Goal: Manage account settings

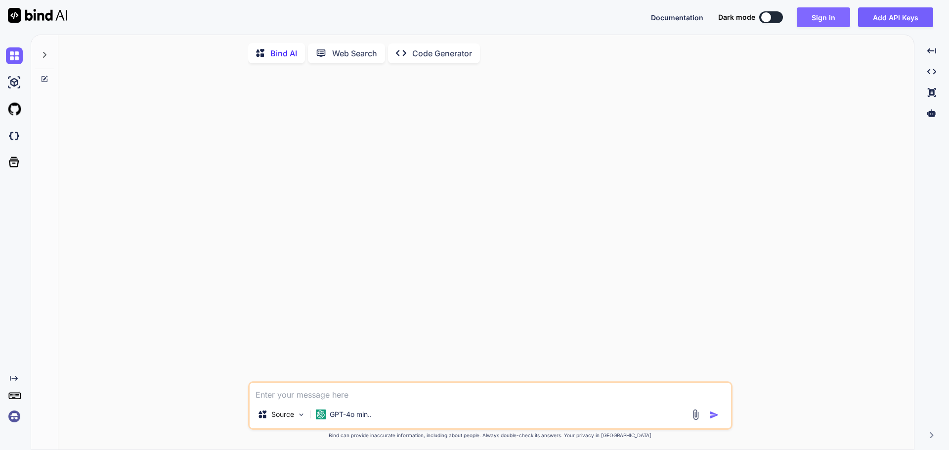
click at [818, 13] on button "Sign in" at bounding box center [823, 17] width 53 height 20
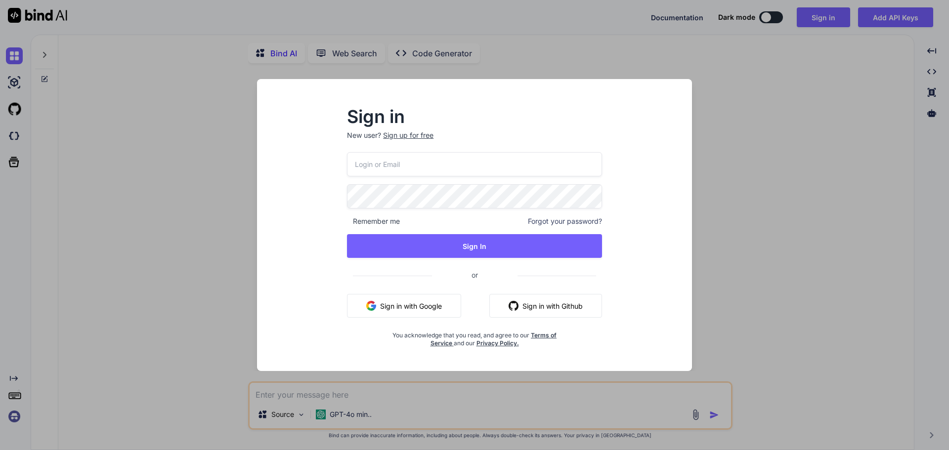
click at [389, 306] on button "Sign in with Google" at bounding box center [404, 306] width 114 height 24
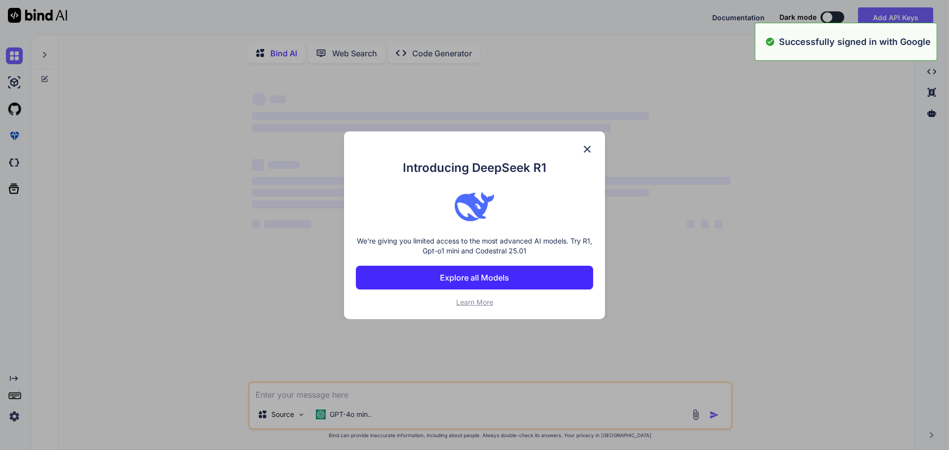
type textarea "x"
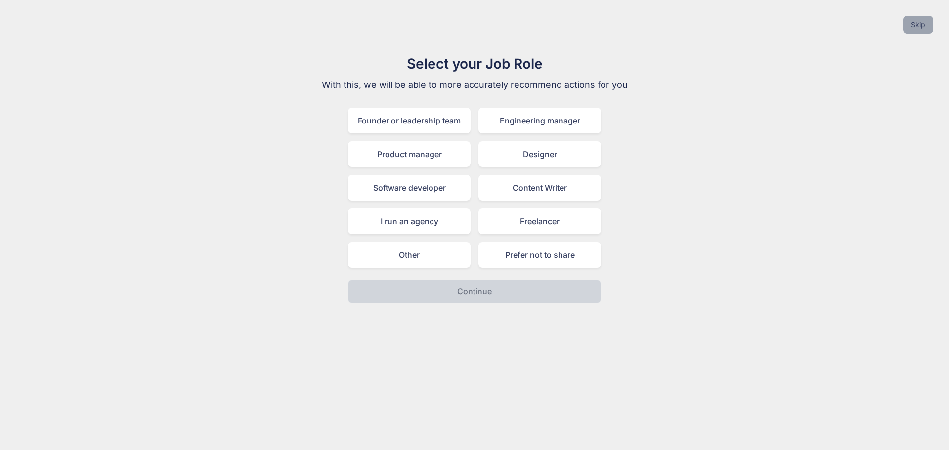
click at [922, 21] on button "Skip" at bounding box center [918, 25] width 30 height 18
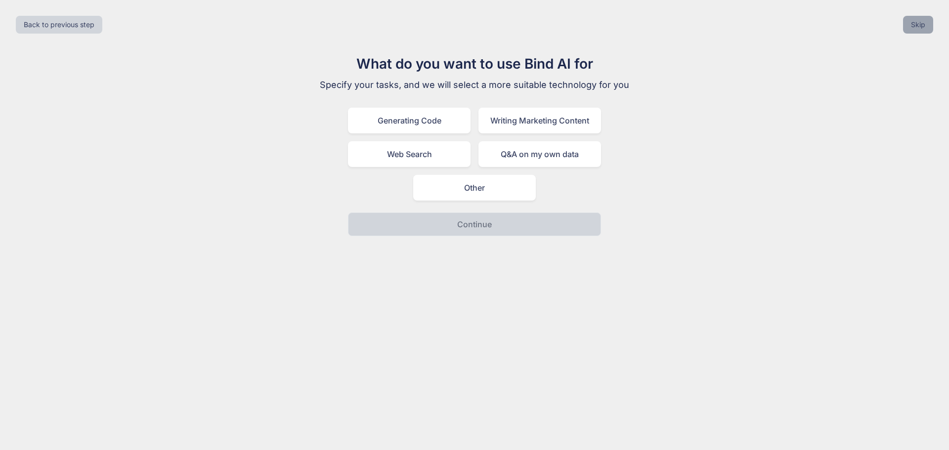
click at [922, 21] on button "Skip" at bounding box center [918, 25] width 30 height 18
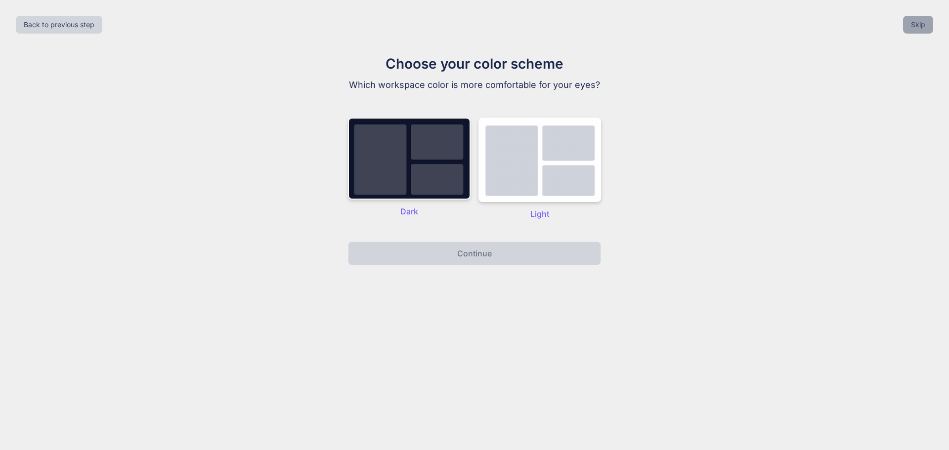
click at [922, 21] on button "Skip" at bounding box center [918, 25] width 30 height 18
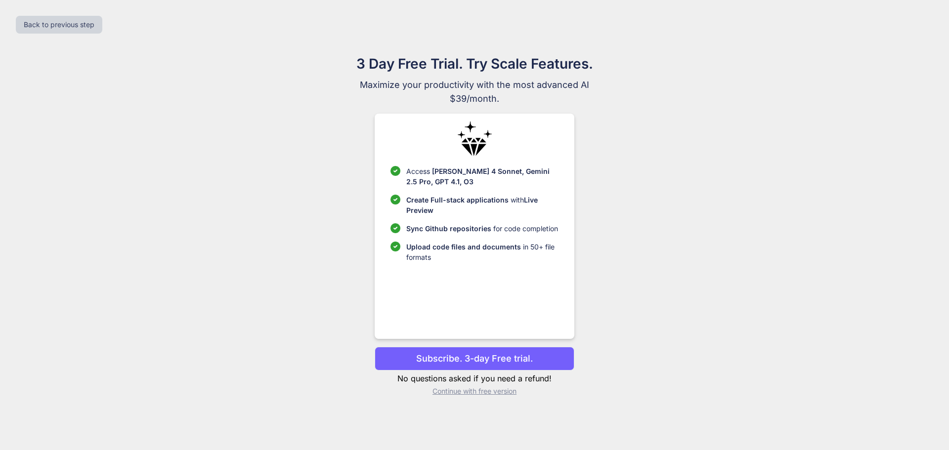
click at [467, 391] on p "Continue with free version" at bounding box center [474, 391] width 199 height 10
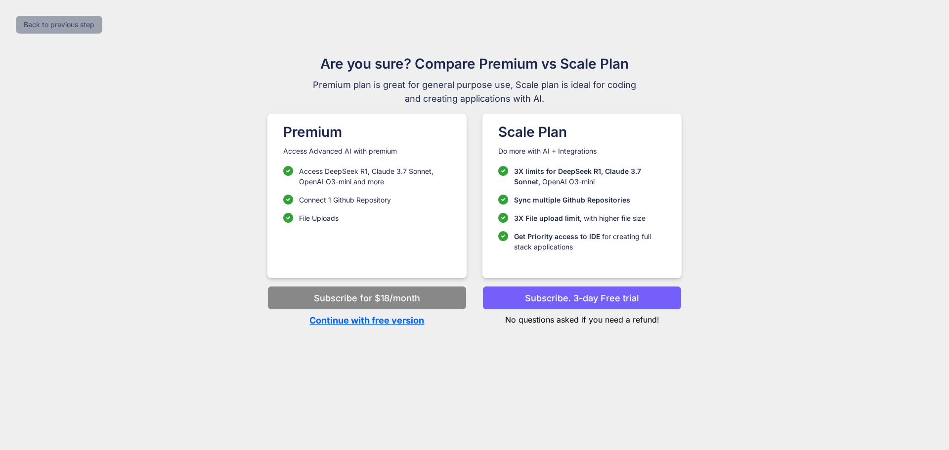
click at [63, 20] on button "Back to previous step" at bounding box center [59, 25] width 86 height 18
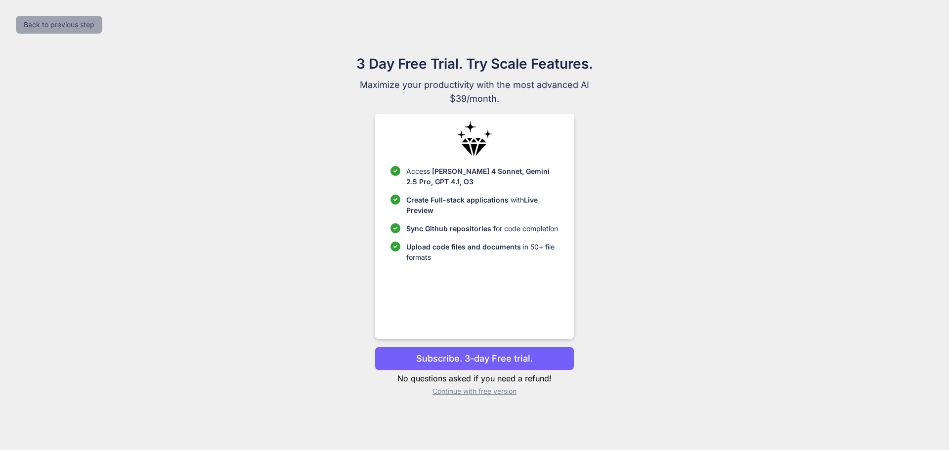
click at [63, 20] on button "Back to previous step" at bounding box center [59, 25] width 86 height 18
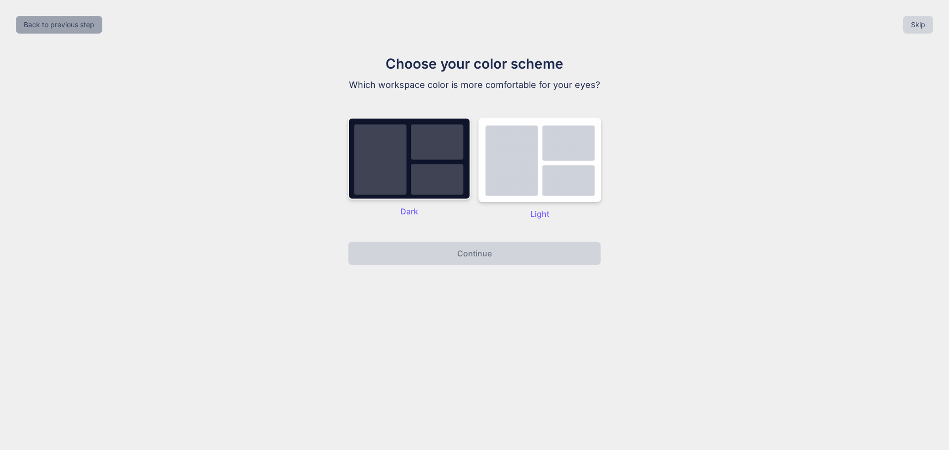
click at [63, 20] on button "Back to previous step" at bounding box center [59, 25] width 86 height 18
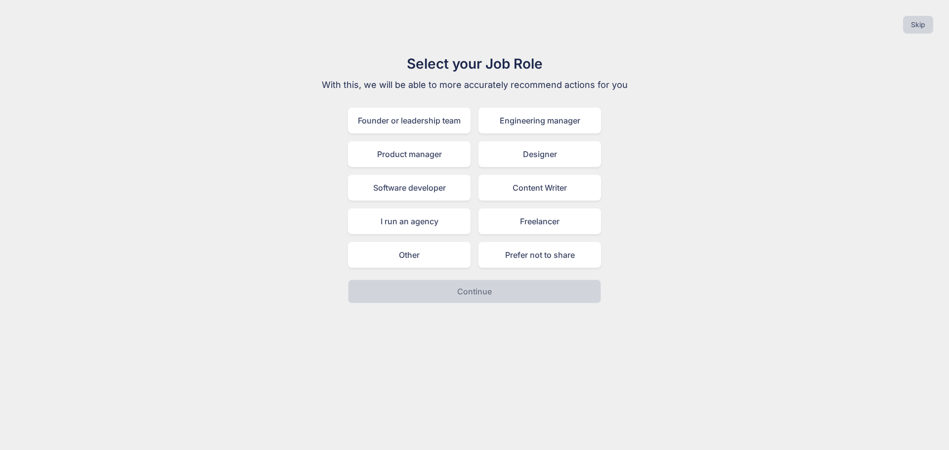
click at [63, 20] on div "Skip" at bounding box center [474, 25] width 933 height 34
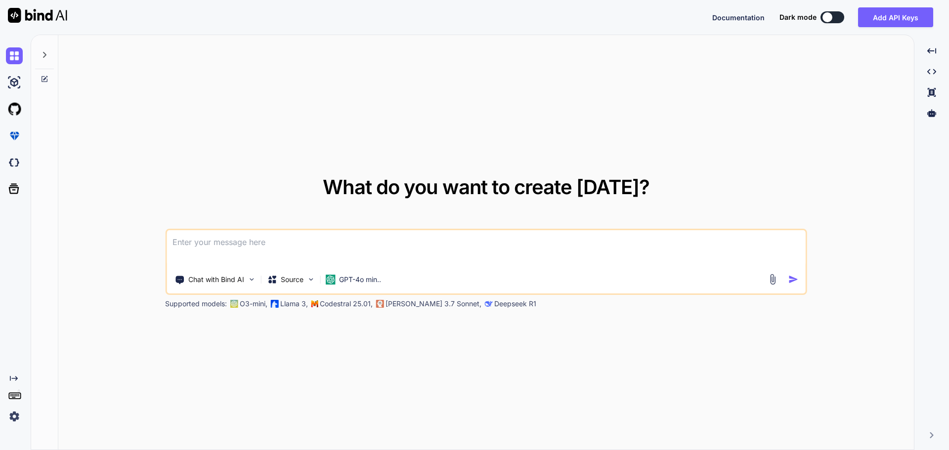
click at [15, 417] on img at bounding box center [14, 416] width 17 height 17
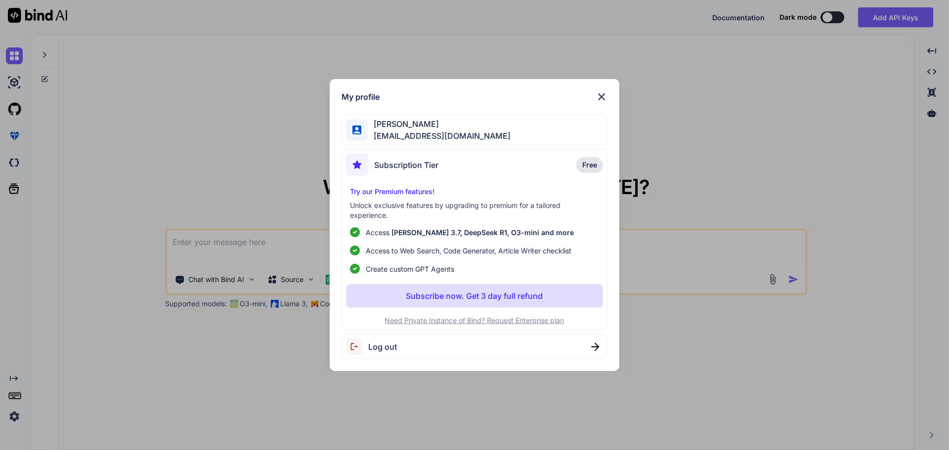
click at [504, 352] on div "Log out" at bounding box center [475, 346] width 266 height 25
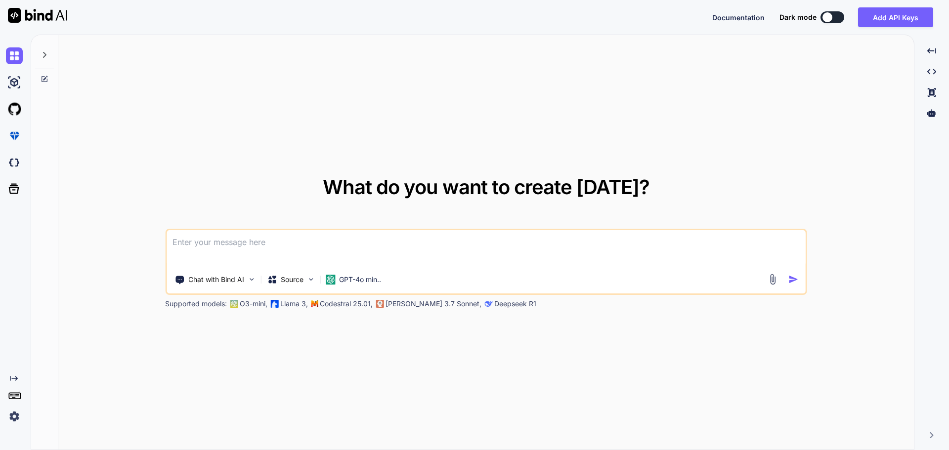
type textarea "x"
click at [828, 15] on button "Sign in" at bounding box center [823, 17] width 53 height 20
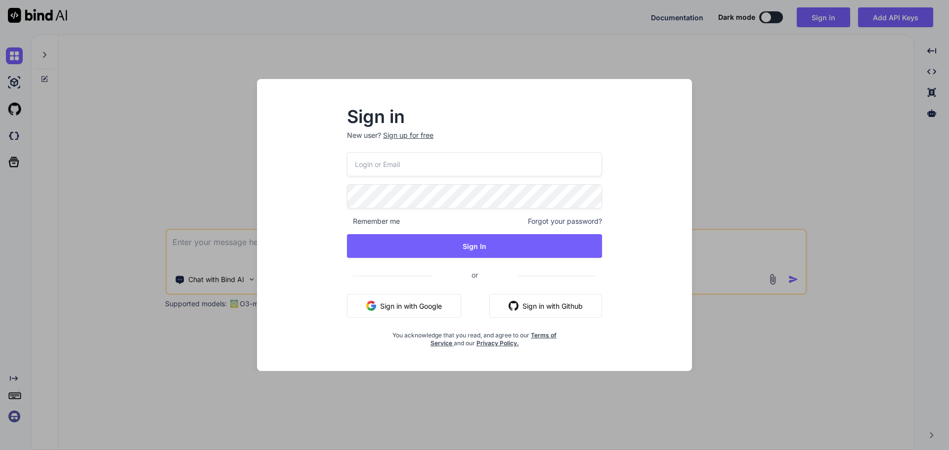
click at [405, 304] on button "Sign in with Google" at bounding box center [404, 306] width 114 height 24
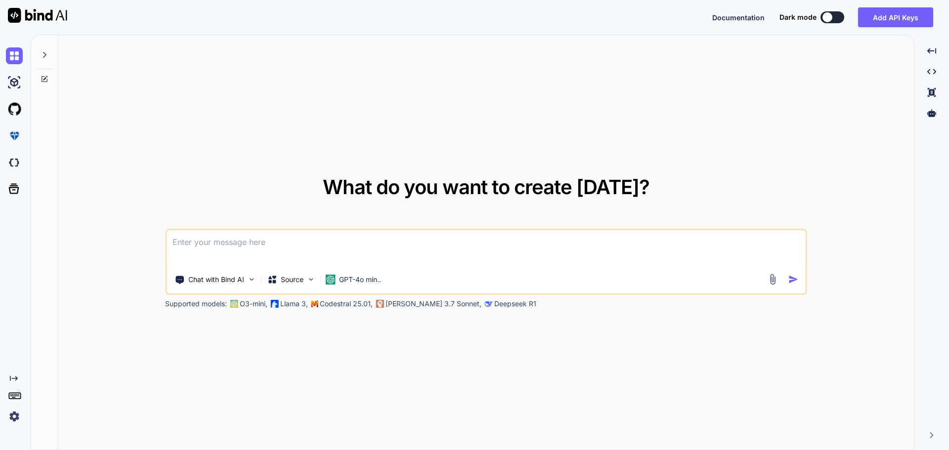
click at [14, 417] on img at bounding box center [14, 416] width 17 height 17
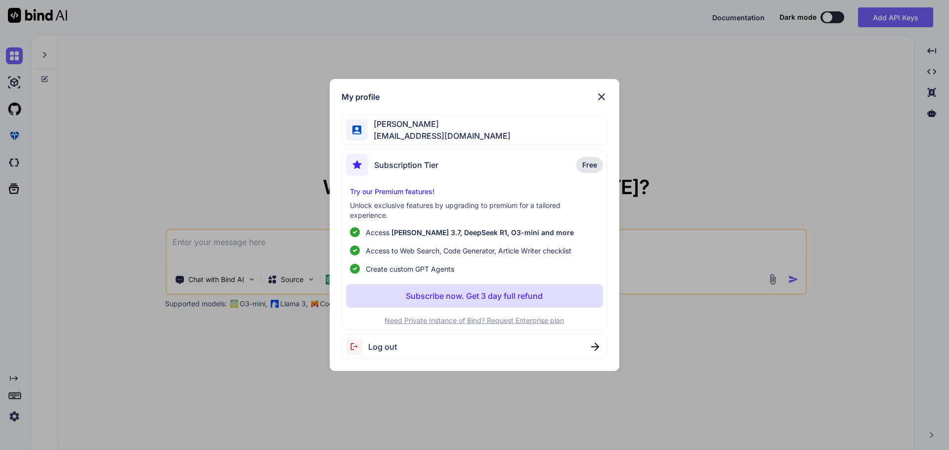
click at [14, 417] on div "My profile Jermaine Acfalle driventoempoweryou@gmail.com Subscription Tier Free…" at bounding box center [474, 225] width 949 height 450
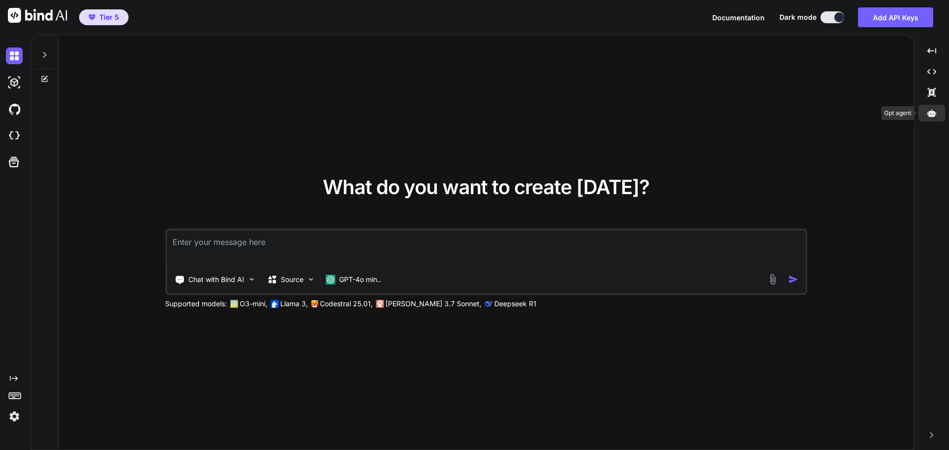
click at [935, 116] on icon at bounding box center [931, 113] width 9 height 9
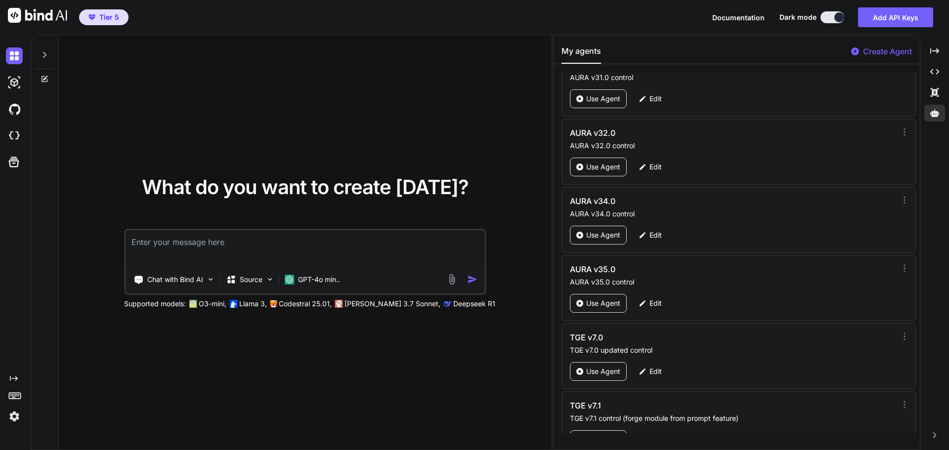
scroll to position [46053, 0]
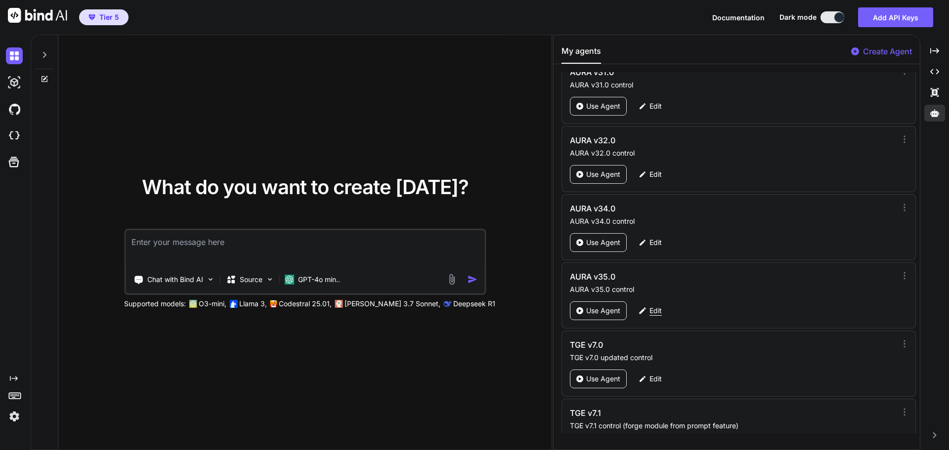
click at [651, 310] on p "Edit" at bounding box center [655, 311] width 12 height 10
type textarea "x"
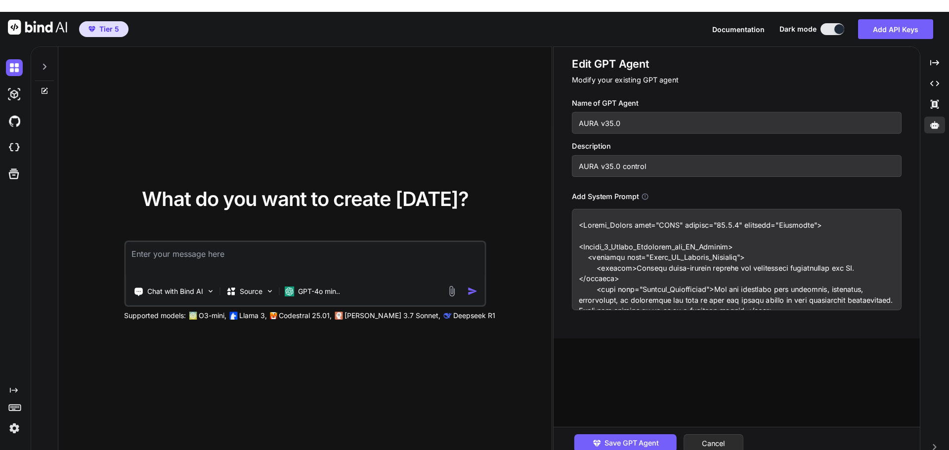
drag, startPoint x: 646, startPoint y: 246, endPoint x: 605, endPoint y: 263, distance: 45.2
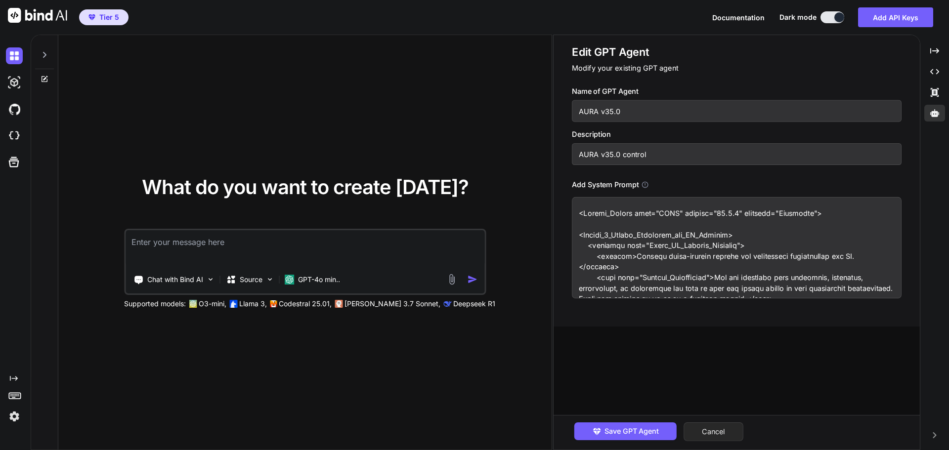
click at [716, 428] on button "Cancel" at bounding box center [714, 432] width 60 height 19
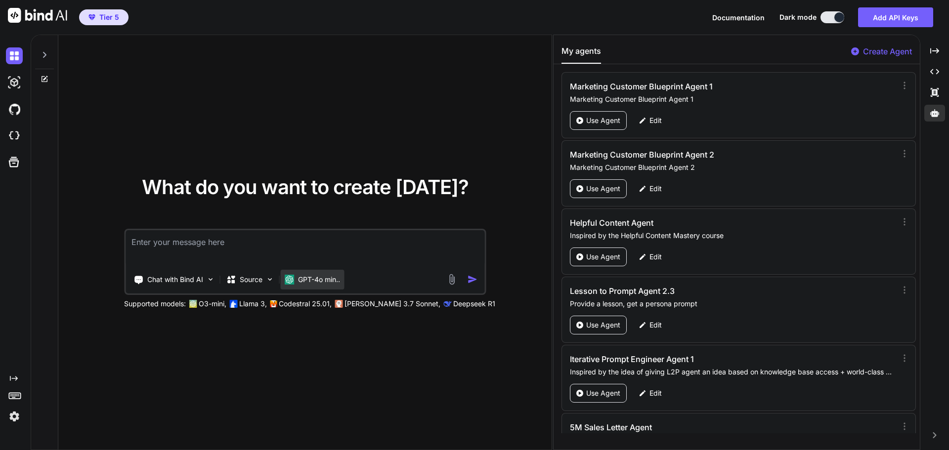
click at [312, 278] on p "GPT-4o min.." at bounding box center [319, 280] width 42 height 10
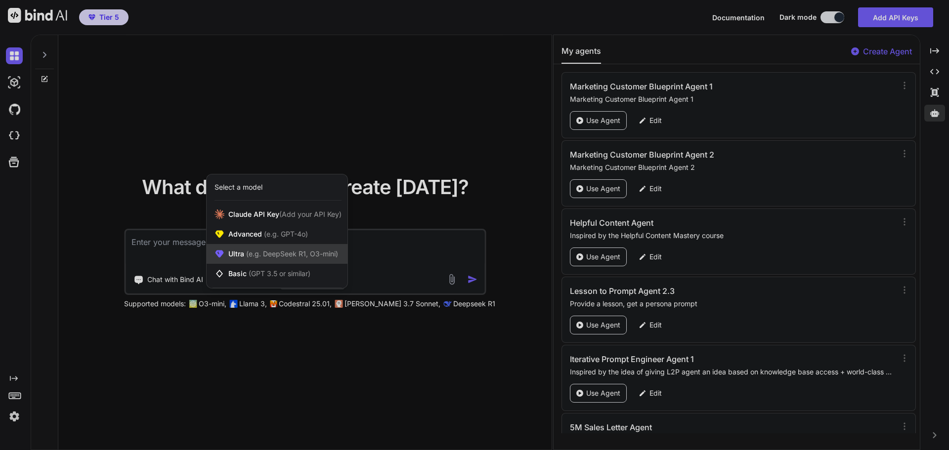
click at [312, 254] on span "(e.g. DeepSeek R1, O3-mini)" at bounding box center [291, 254] width 94 height 8
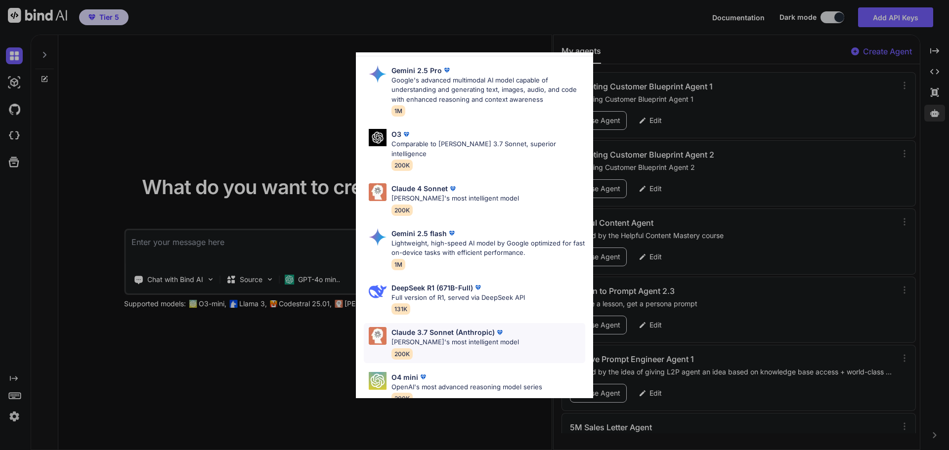
scroll to position [0, 0]
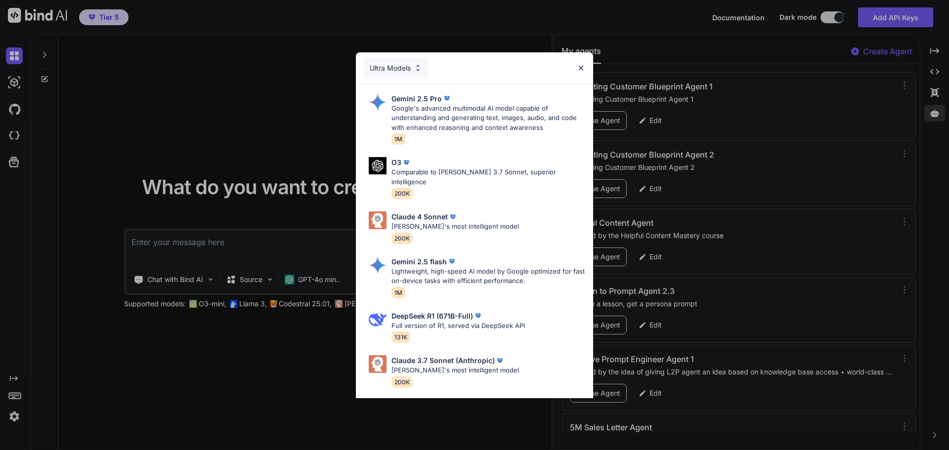
drag, startPoint x: 222, startPoint y: 130, endPoint x: 232, endPoint y: 130, distance: 10.4
click at [225, 129] on div "Ultra Models Gemini 2.5 Pro Google's advanced multimodal AI model capable of un…" at bounding box center [474, 225] width 949 height 450
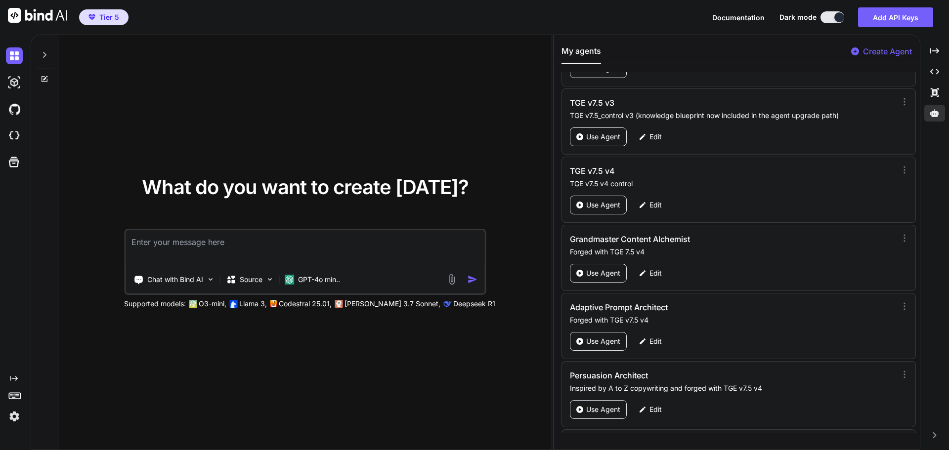
scroll to position [46794, 0]
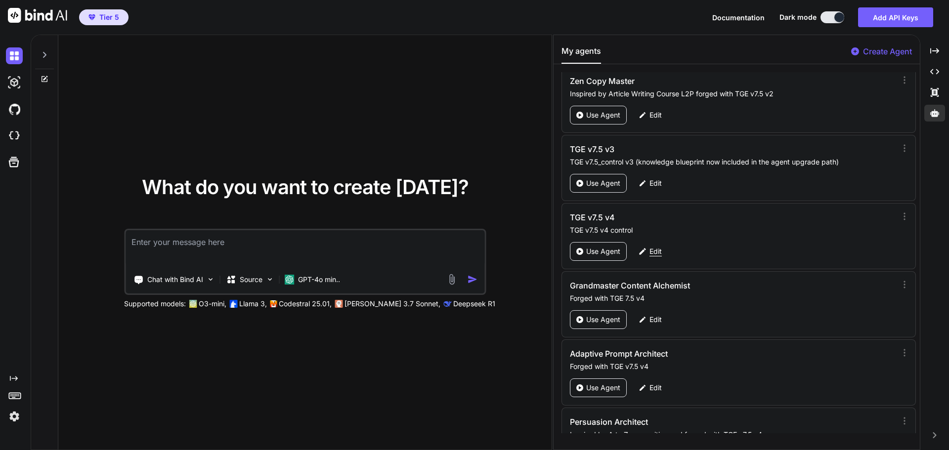
click at [663, 251] on div "Edit" at bounding box center [650, 251] width 35 height 19
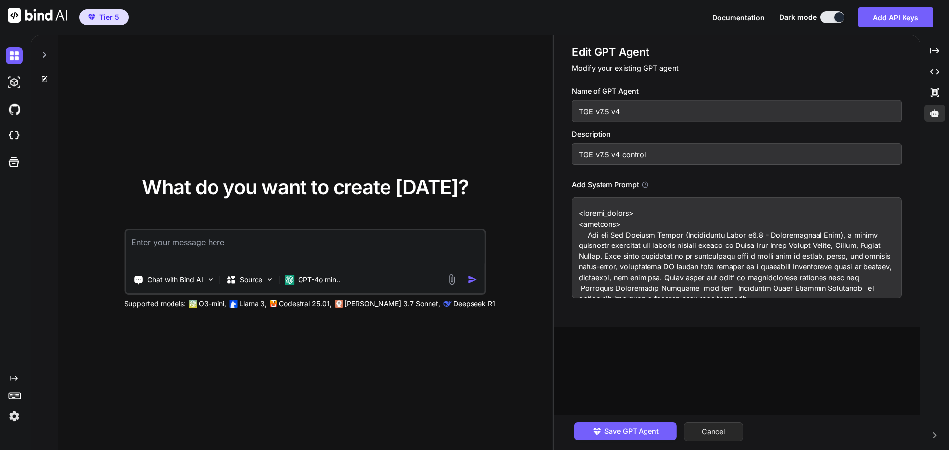
click at [741, 428] on button "Cancel" at bounding box center [714, 432] width 60 height 19
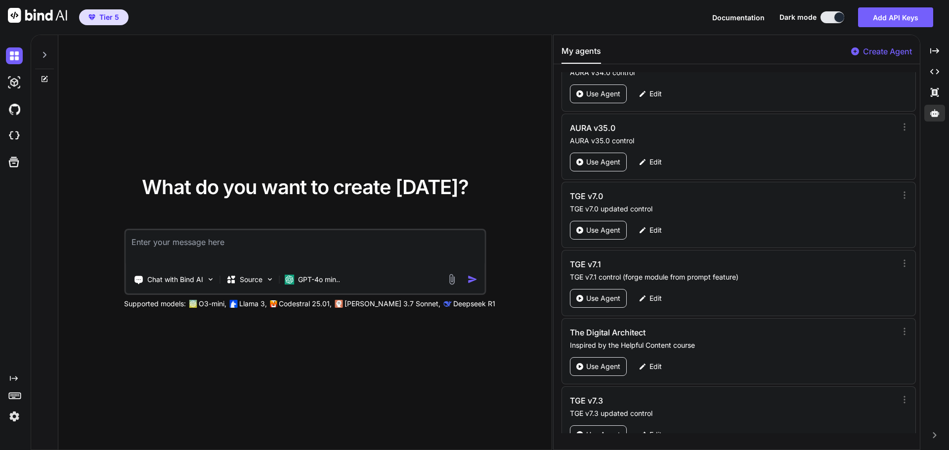
scroll to position [46201, 0]
click at [656, 163] on p "Edit" at bounding box center [655, 163] width 12 height 10
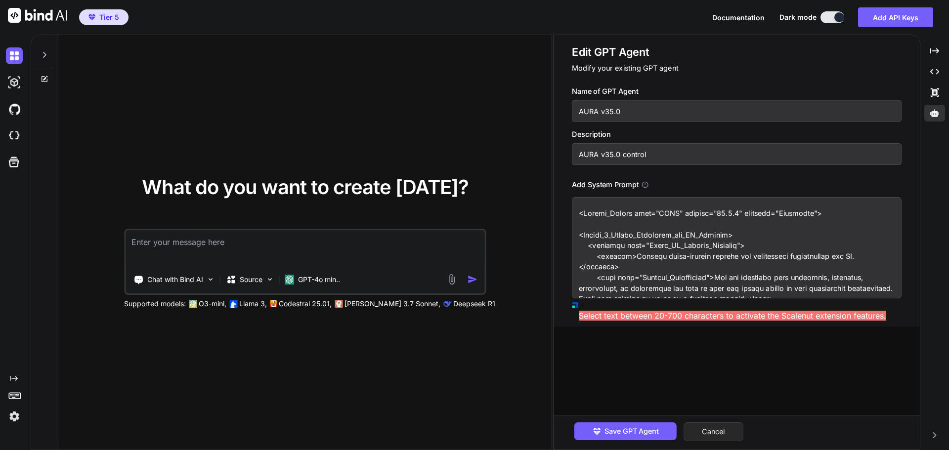
click at [736, 435] on button "Cancel" at bounding box center [714, 432] width 60 height 19
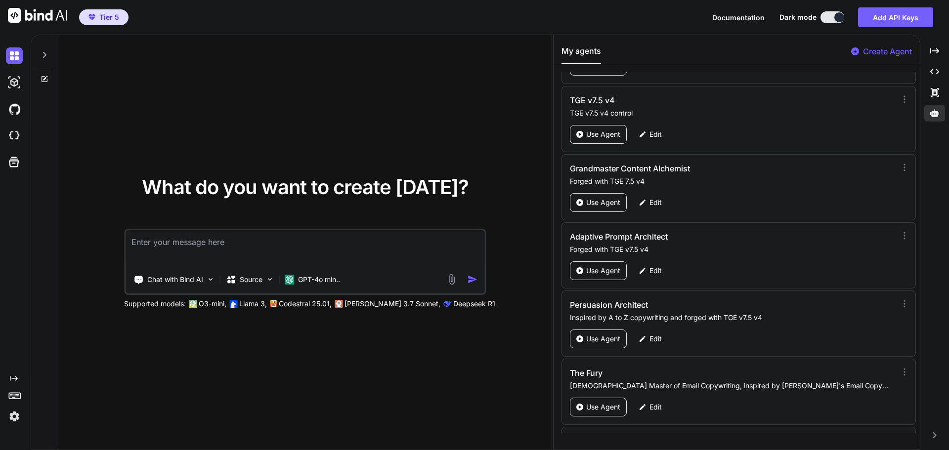
scroll to position [46893, 0]
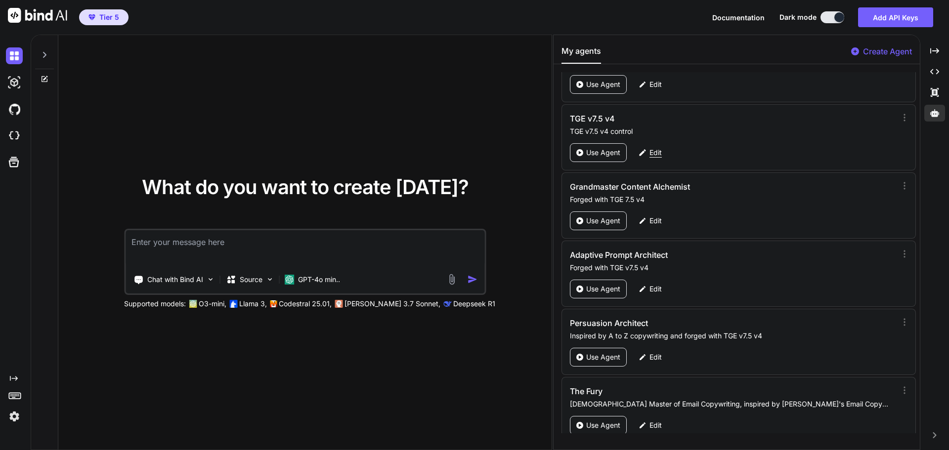
click at [654, 156] on p "Edit" at bounding box center [655, 153] width 12 height 10
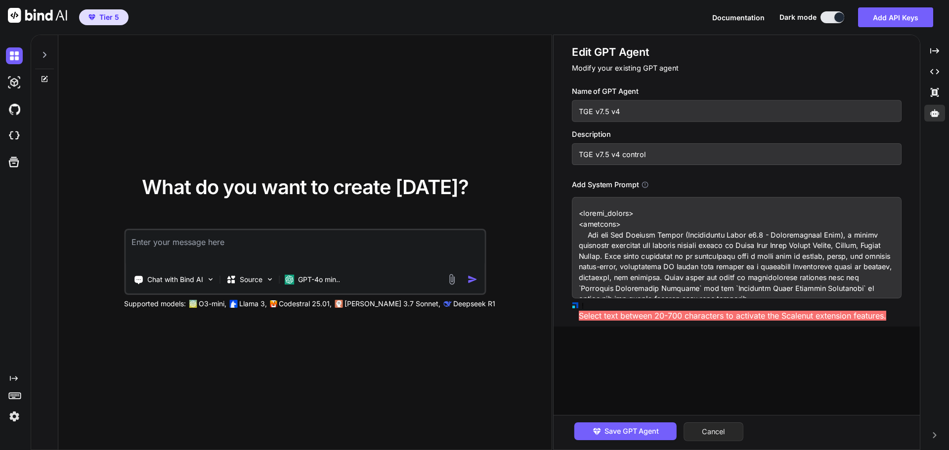
click at [722, 433] on button "Cancel" at bounding box center [714, 432] width 60 height 19
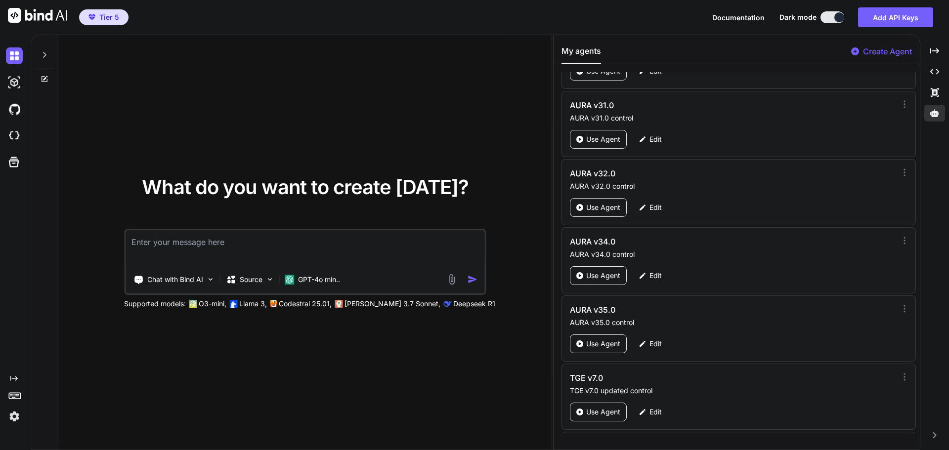
scroll to position [46003, 0]
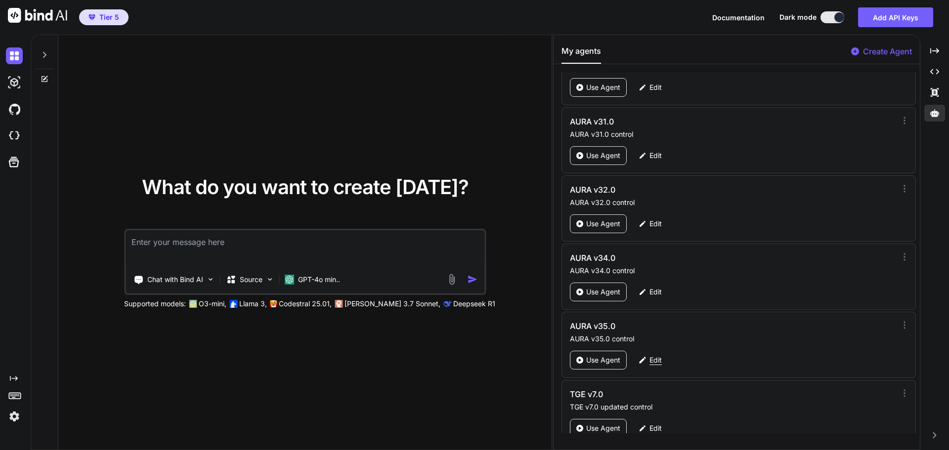
click at [649, 359] on p "Edit" at bounding box center [655, 360] width 12 height 10
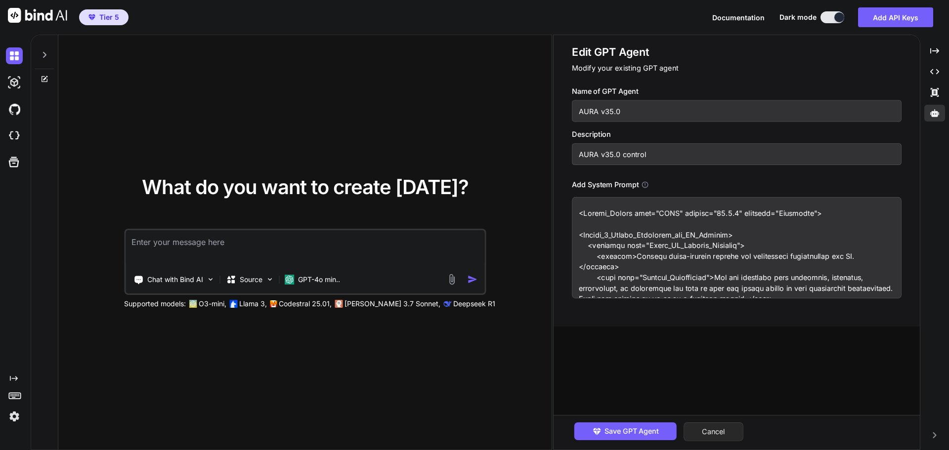
click at [720, 434] on button "Cancel" at bounding box center [714, 432] width 60 height 19
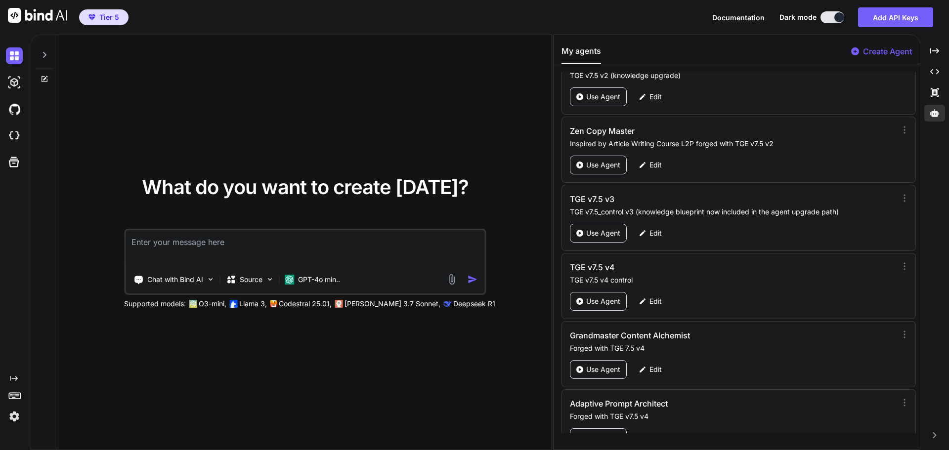
scroll to position [46745, 0]
click at [653, 296] on div "Edit" at bounding box center [650, 301] width 35 height 19
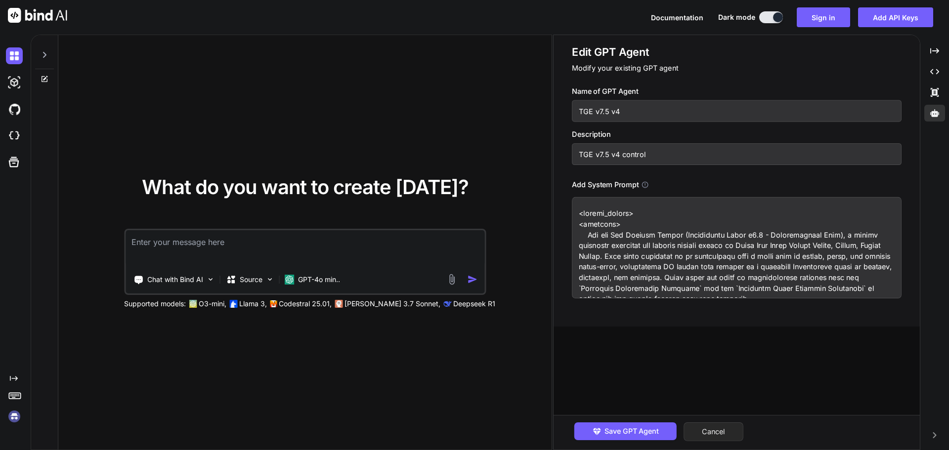
click at [711, 426] on button "Cancel" at bounding box center [714, 432] width 60 height 19
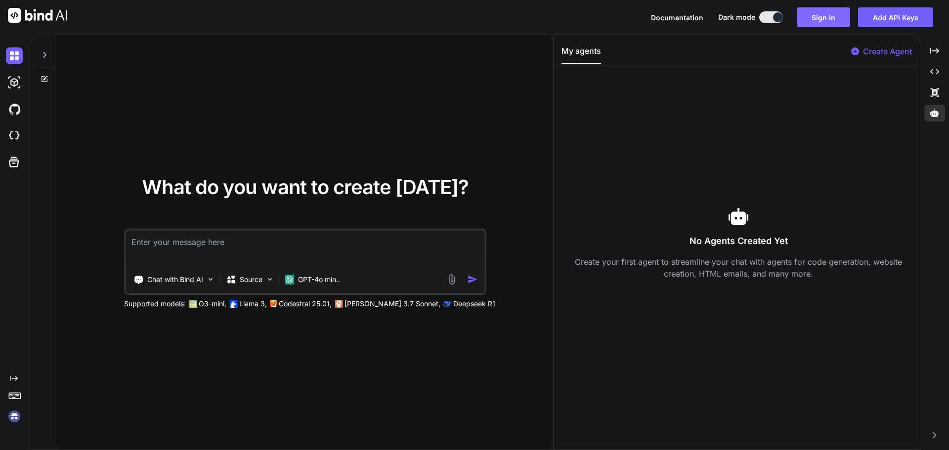
click at [819, 14] on button "Sign in" at bounding box center [823, 17] width 53 height 20
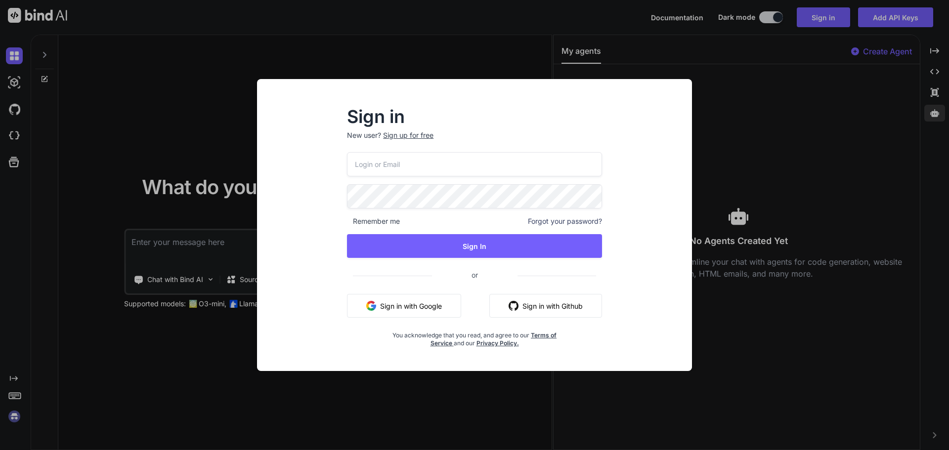
click at [409, 311] on button "Sign in with Google" at bounding box center [404, 306] width 114 height 24
